Goal: Find specific page/section: Find specific page/section

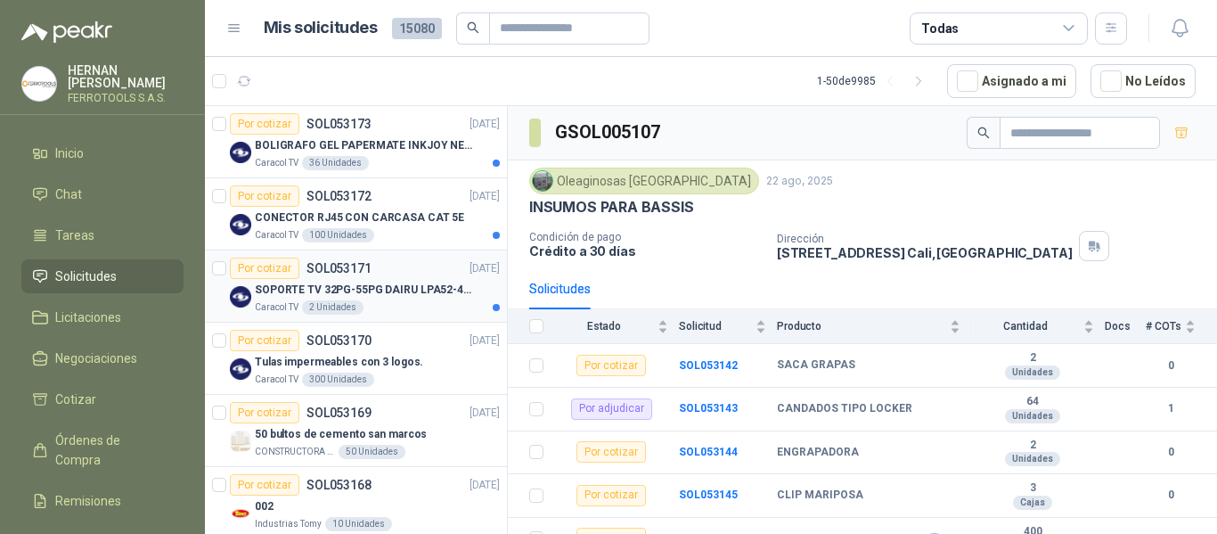
click at [416, 306] on div "Caracol TV 2 Unidades" at bounding box center [377, 307] width 245 height 14
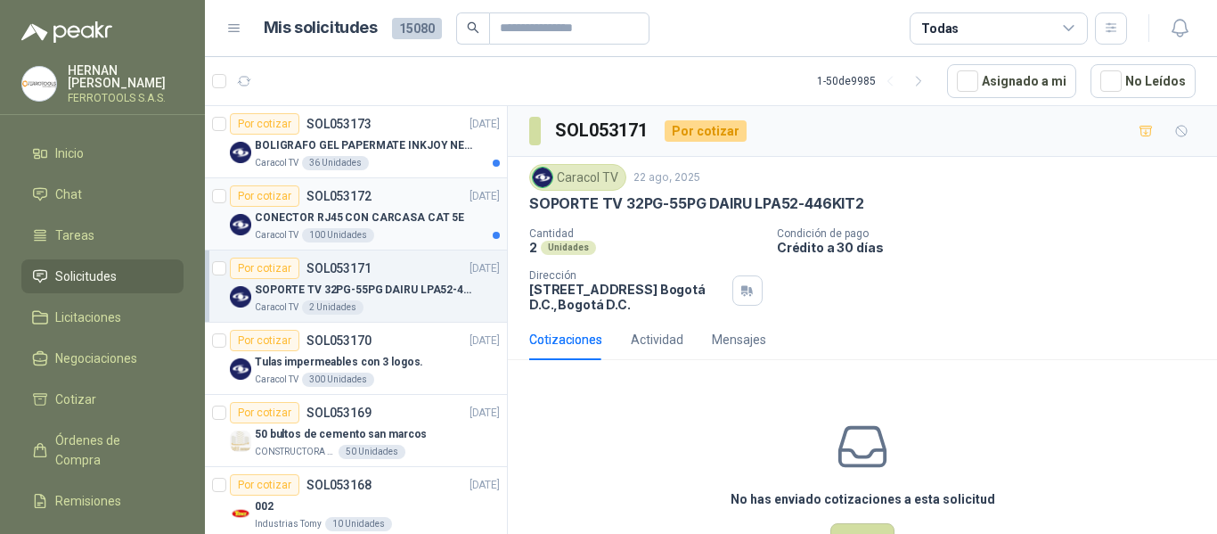
click at [406, 230] on div "Caracol TV 100 Unidades" at bounding box center [377, 235] width 245 height 14
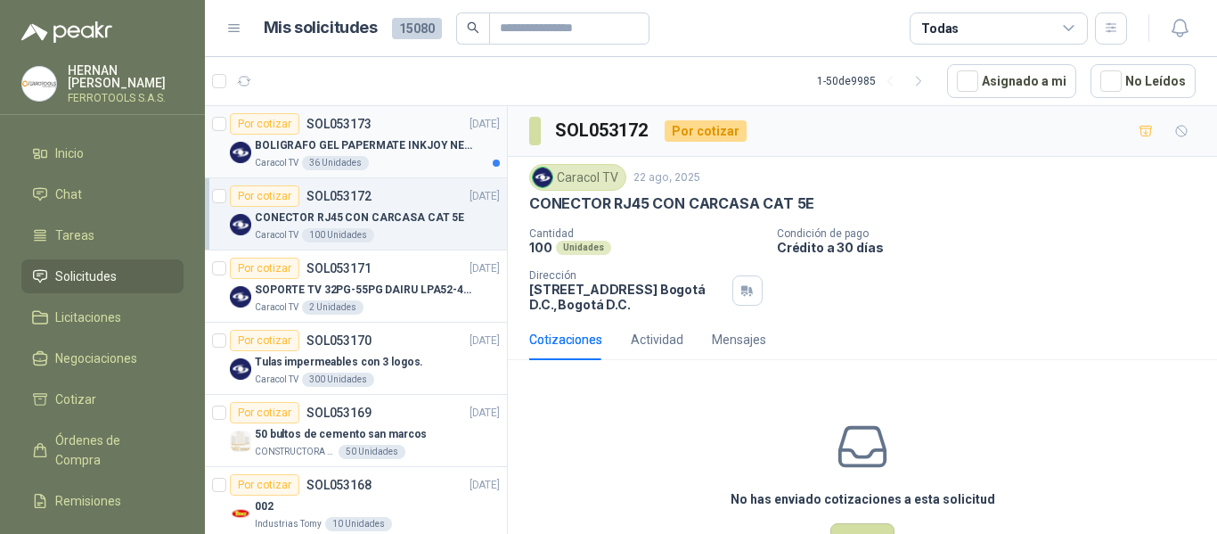
click at [404, 151] on p "BOLIGRAFO GEL PAPERMATE INKJOY NEGRO" at bounding box center [366, 145] width 222 height 17
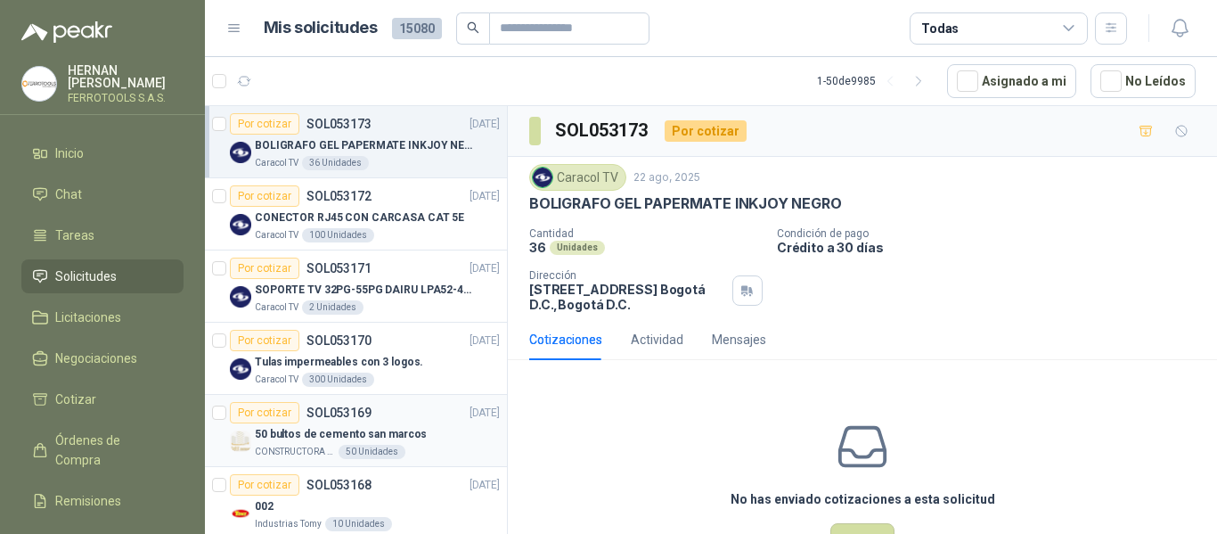
click at [351, 439] on p "50 bultos de cemento san marcos" at bounding box center [341, 434] width 172 height 17
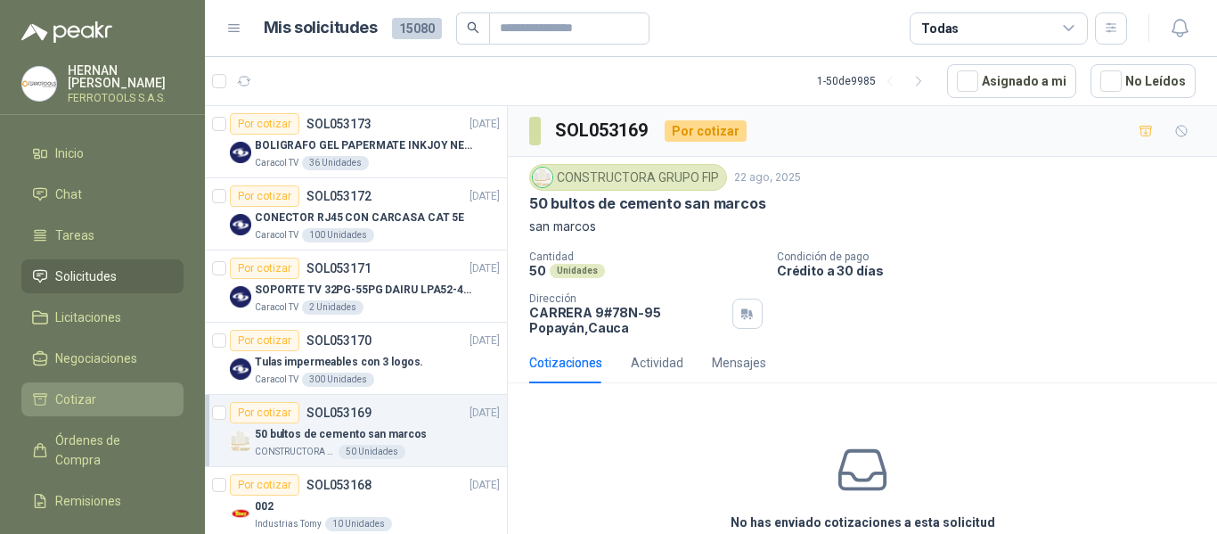
click at [55, 392] on span "Cotizar" at bounding box center [75, 399] width 41 height 20
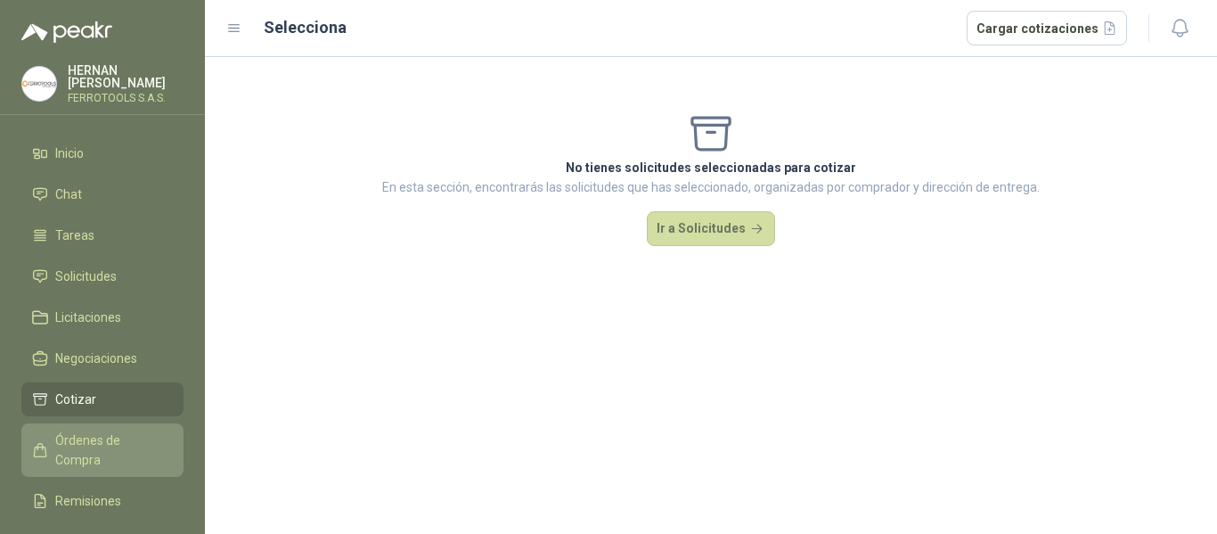
click at [104, 436] on span "Órdenes de Compra" at bounding box center [110, 449] width 111 height 39
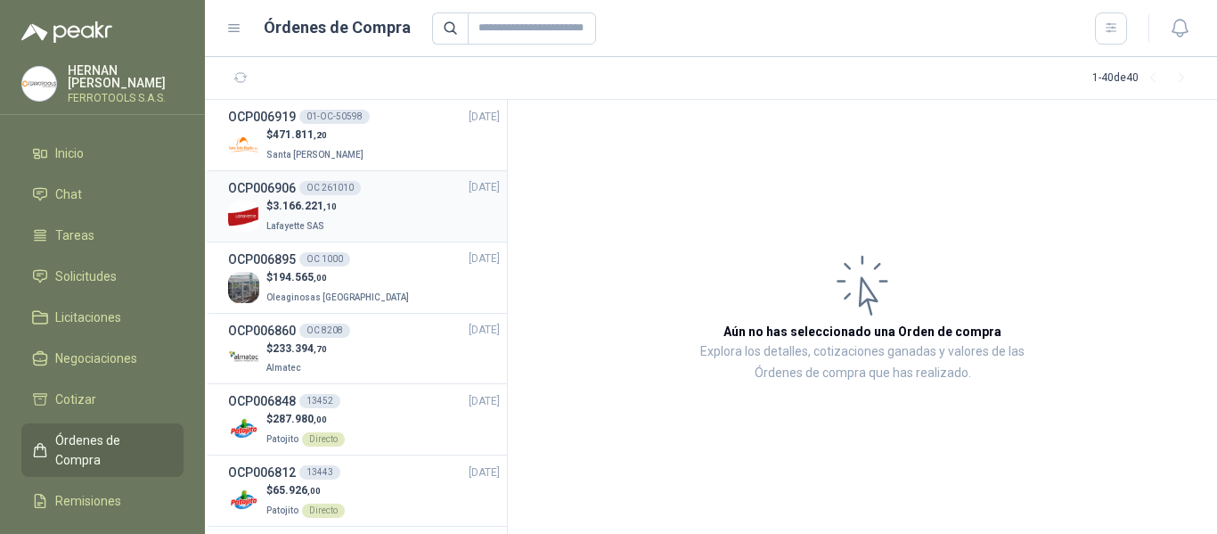
click at [285, 204] on span "3.166.221 ,10" at bounding box center [305, 206] width 64 height 12
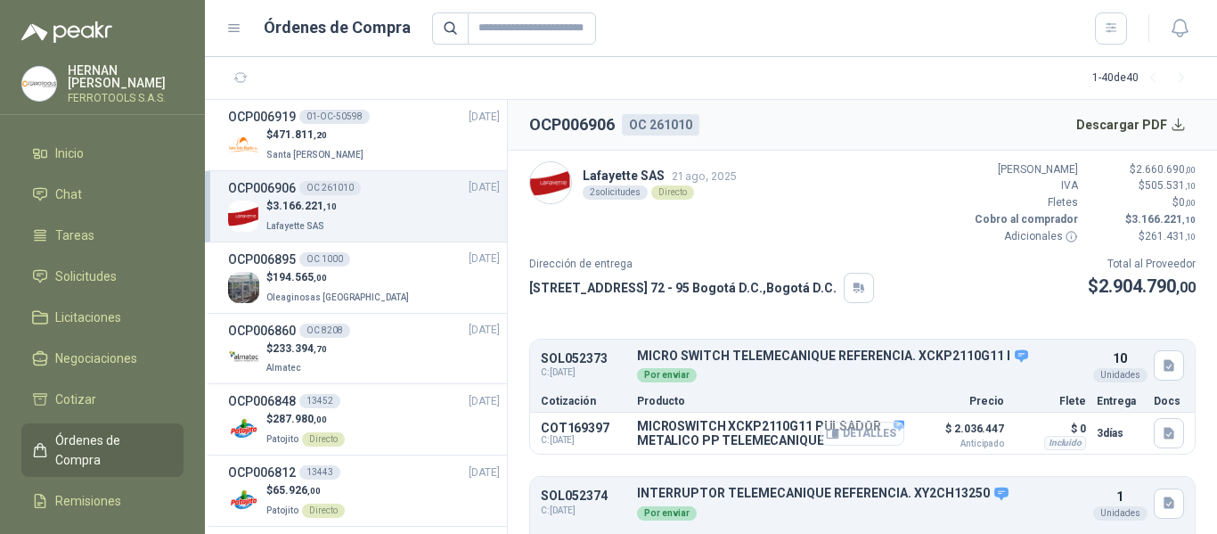
click at [844, 434] on button "Detalles" at bounding box center [862, 433] width 84 height 24
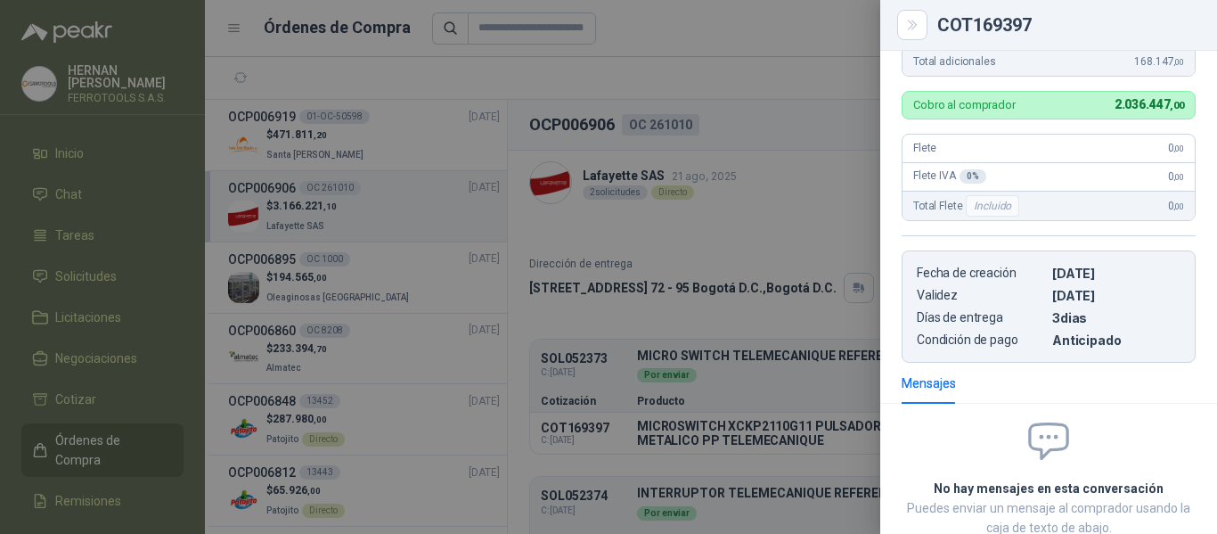
scroll to position [629, 0]
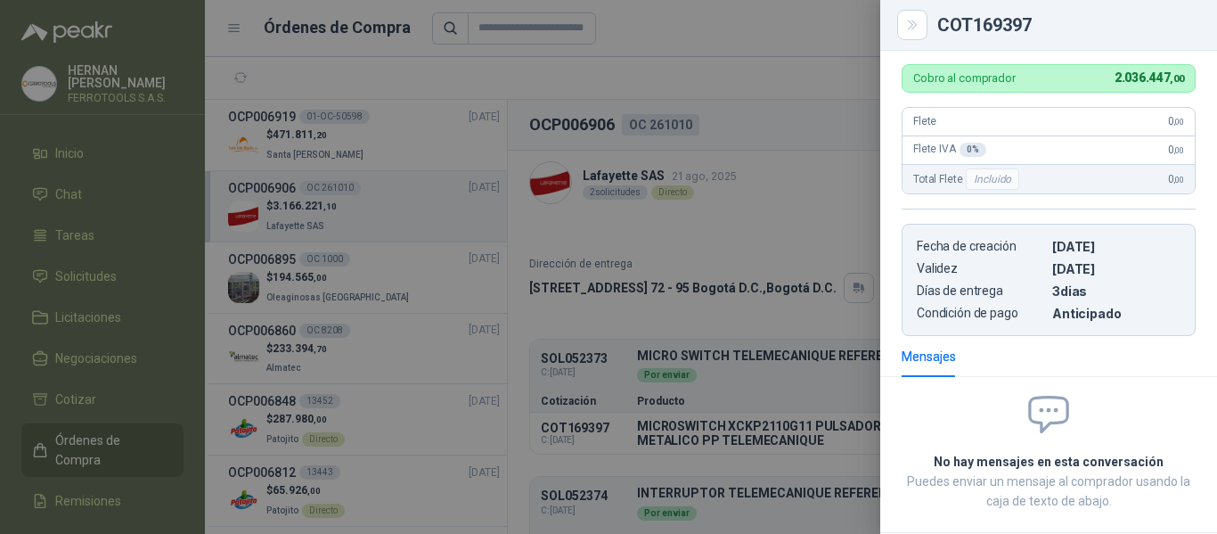
click at [838, 224] on div at bounding box center [608, 267] width 1217 height 534
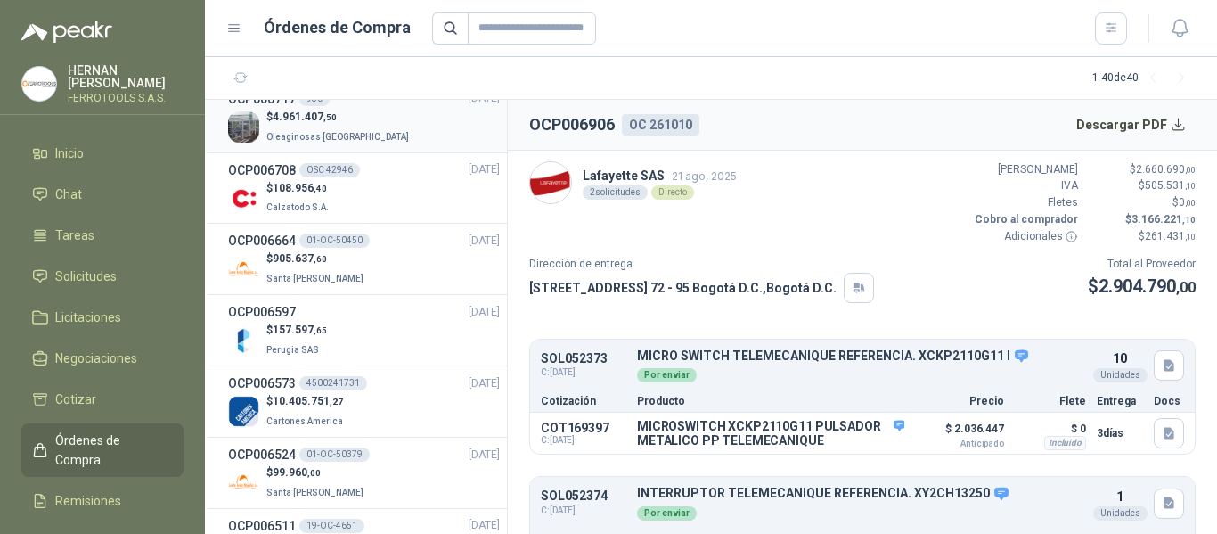
scroll to position [534, 0]
